Goal: Transaction & Acquisition: Book appointment/travel/reservation

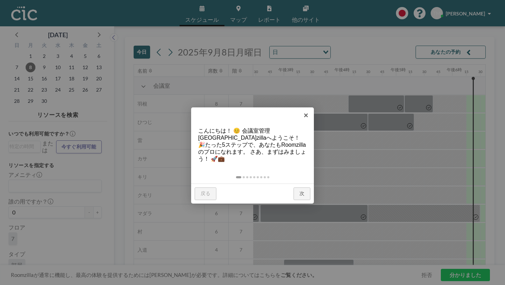
scroll to position [0, 812]
click at [307, 115] on font "×" at bounding box center [306, 115] width 5 height 9
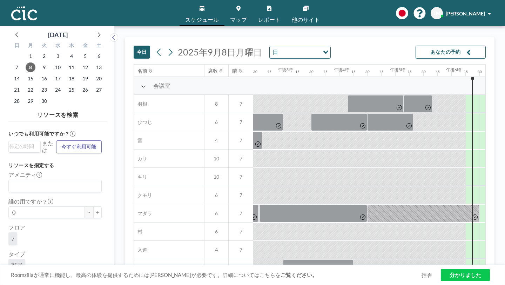
click at [324, 51] on icon "オプションを検索" at bounding box center [326, 53] width 5 height 4
click at [302, 42] on div "[DATE] [DATE] 日 読み込み中... あなたの予約" at bounding box center [310, 50] width 352 height 27
click at [165, 47] on button at bounding box center [170, 52] width 11 height 11
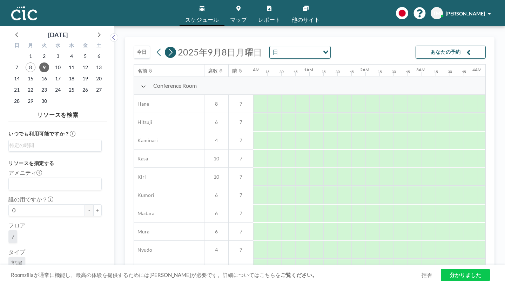
scroll to position [0, 285]
click at [167, 47] on icon at bounding box center [170, 52] width 7 height 11
click at [169, 48] on icon at bounding box center [171, 51] width 4 height 7
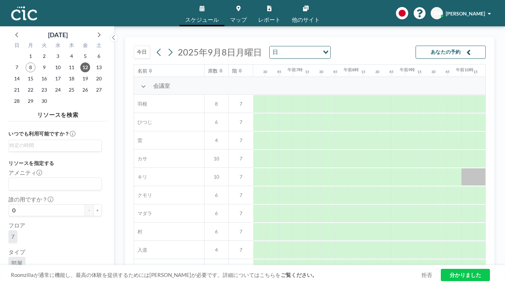
click at [320, 46] on div "読み込み中..." at bounding box center [325, 51] width 11 height 11
click at [240, 61] on li "週" at bounding box center [242, 64] width 55 height 10
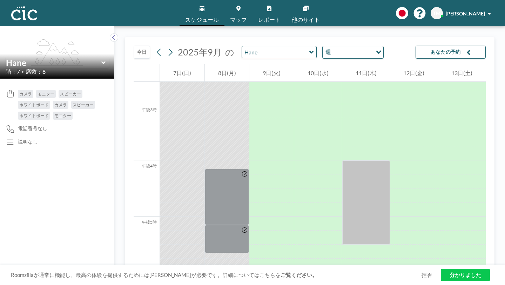
scroll to position [821, 0]
click at [410, 69] on font "12日(金)" at bounding box center [414, 72] width 21 height 7
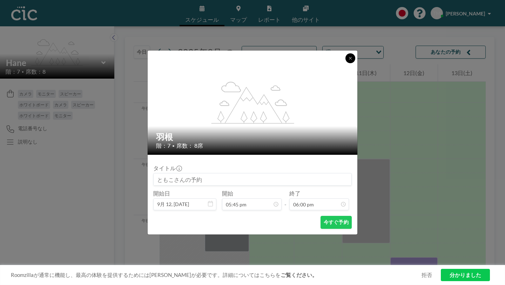
click at [346, 63] on button at bounding box center [351, 58] width 10 height 10
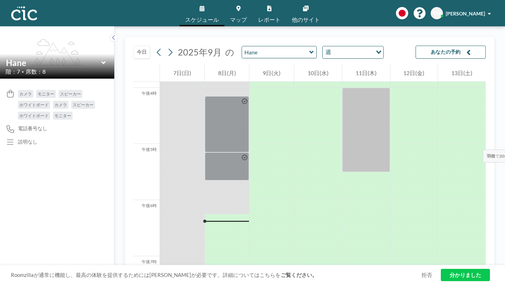
scroll to position [893, 0]
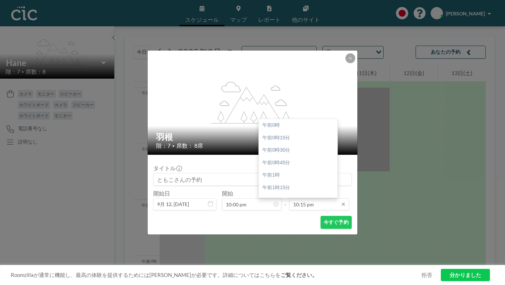
scroll to position [997, 0]
click at [342, 203] on icon at bounding box center [343, 204] width 3 height 3
click at [341, 201] on icon at bounding box center [344, 204] width 6 height 6
type input "11:45 pm"
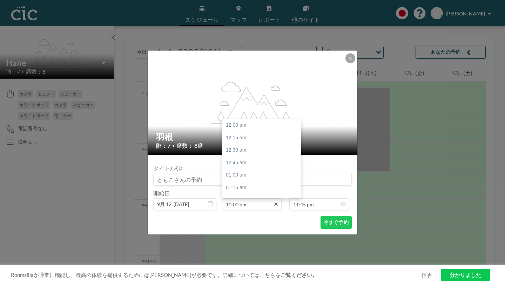
scroll to position [986, 0]
click at [274, 203] on icon at bounding box center [275, 204] width 3 height 3
click at [256, 222] on div "午前10時" at bounding box center [261, 228] width 79 height 13
type input "10:00 am"
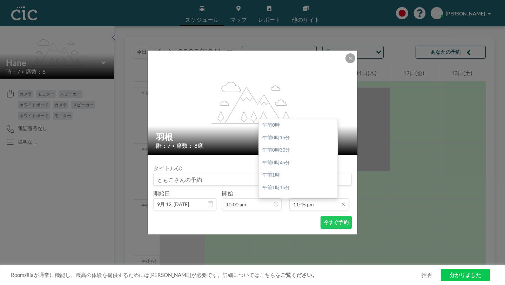
scroll to position [997, 0]
click at [341, 201] on icon at bounding box center [344, 204] width 6 height 6
click at [277, 226] on div "午後12時" at bounding box center [298, 232] width 79 height 13
type input "12:00 pm"
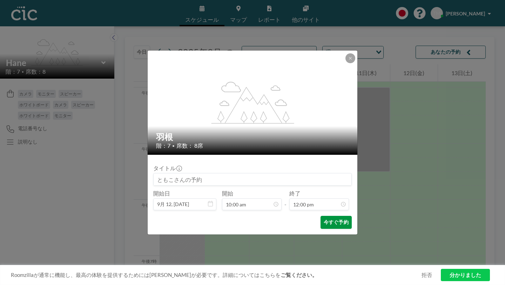
click at [324, 219] on font "今すぐ予約" at bounding box center [336, 222] width 25 height 6
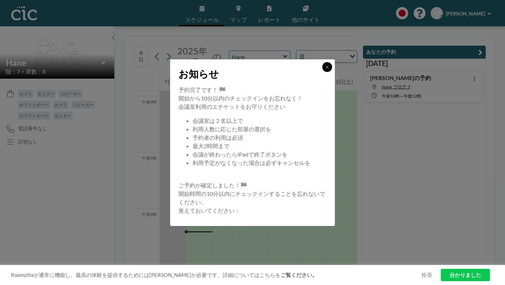
click at [325, 69] on icon at bounding box center [327, 67] width 4 height 4
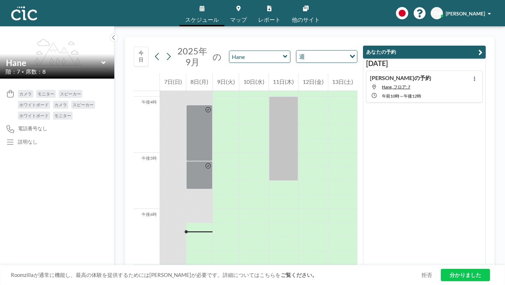
click at [283, 53] on icon at bounding box center [285, 56] width 5 height 7
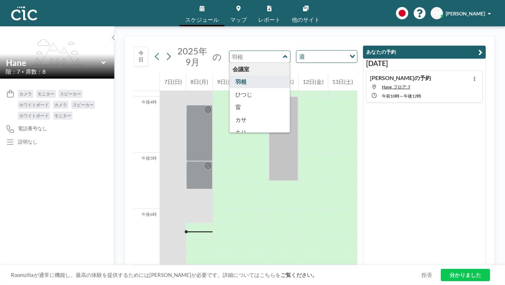
click at [386, 141] on div "あなたの予約 [DATE] [PERSON_NAME]の予約 Hane, フロア: 7 午前10時 ～ 午後12時" at bounding box center [422, 151] width 128 height 228
